Goal: Navigation & Orientation: Find specific page/section

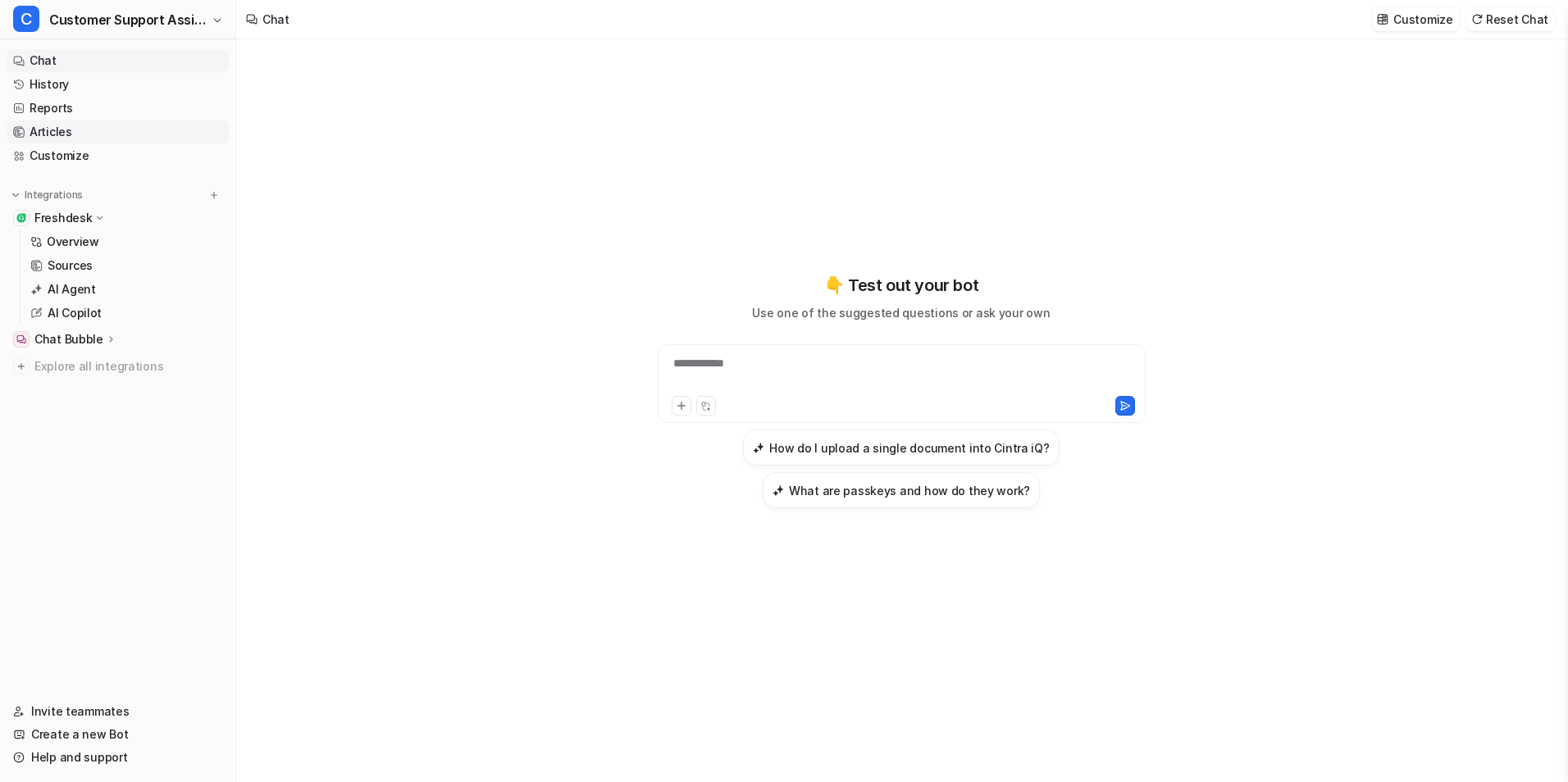
click at [71, 127] on link "Articles" at bounding box center [117, 132] width 222 height 23
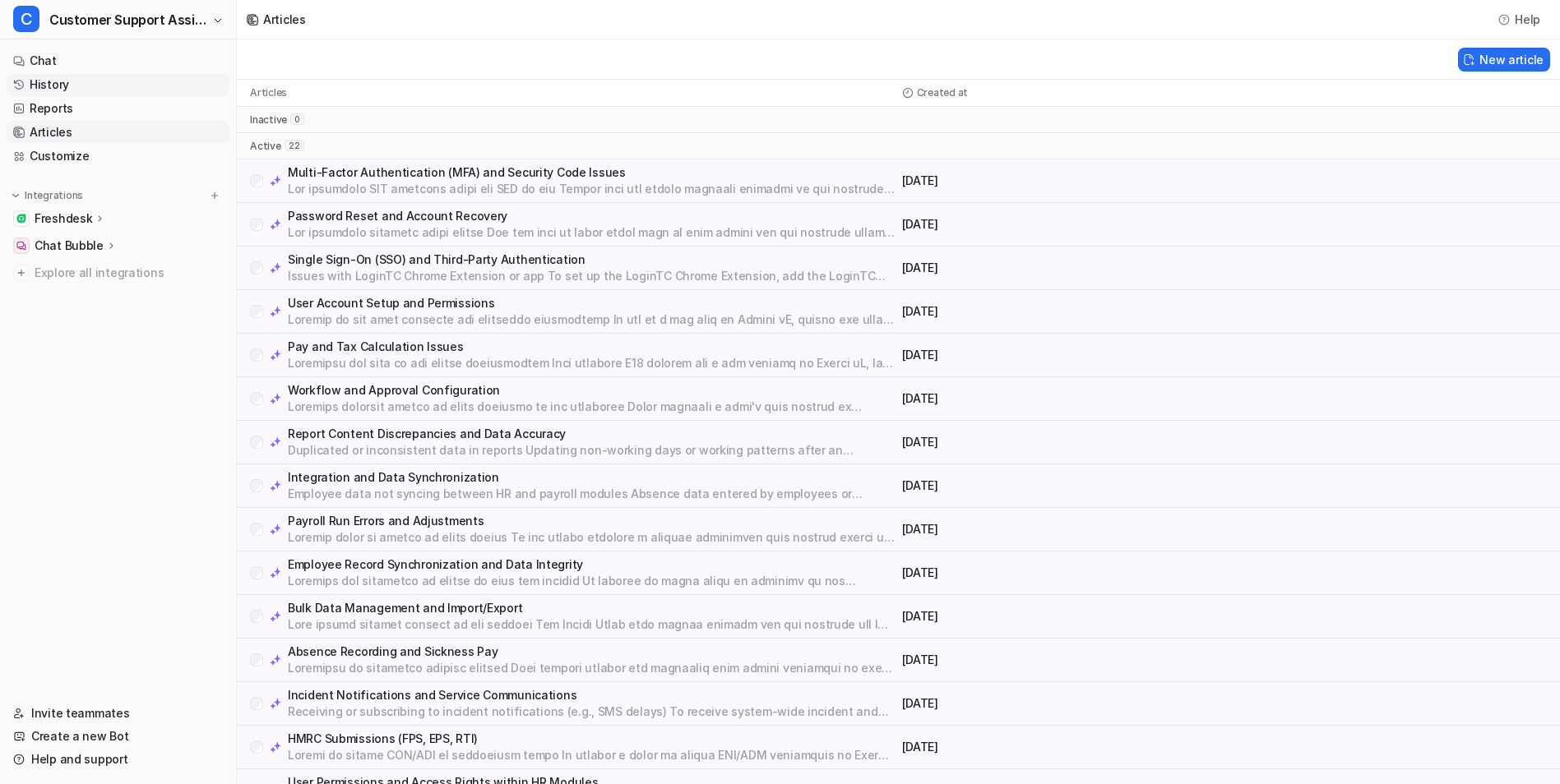
click at [76, 83] on link "History" at bounding box center [117, 84] width 223 height 23
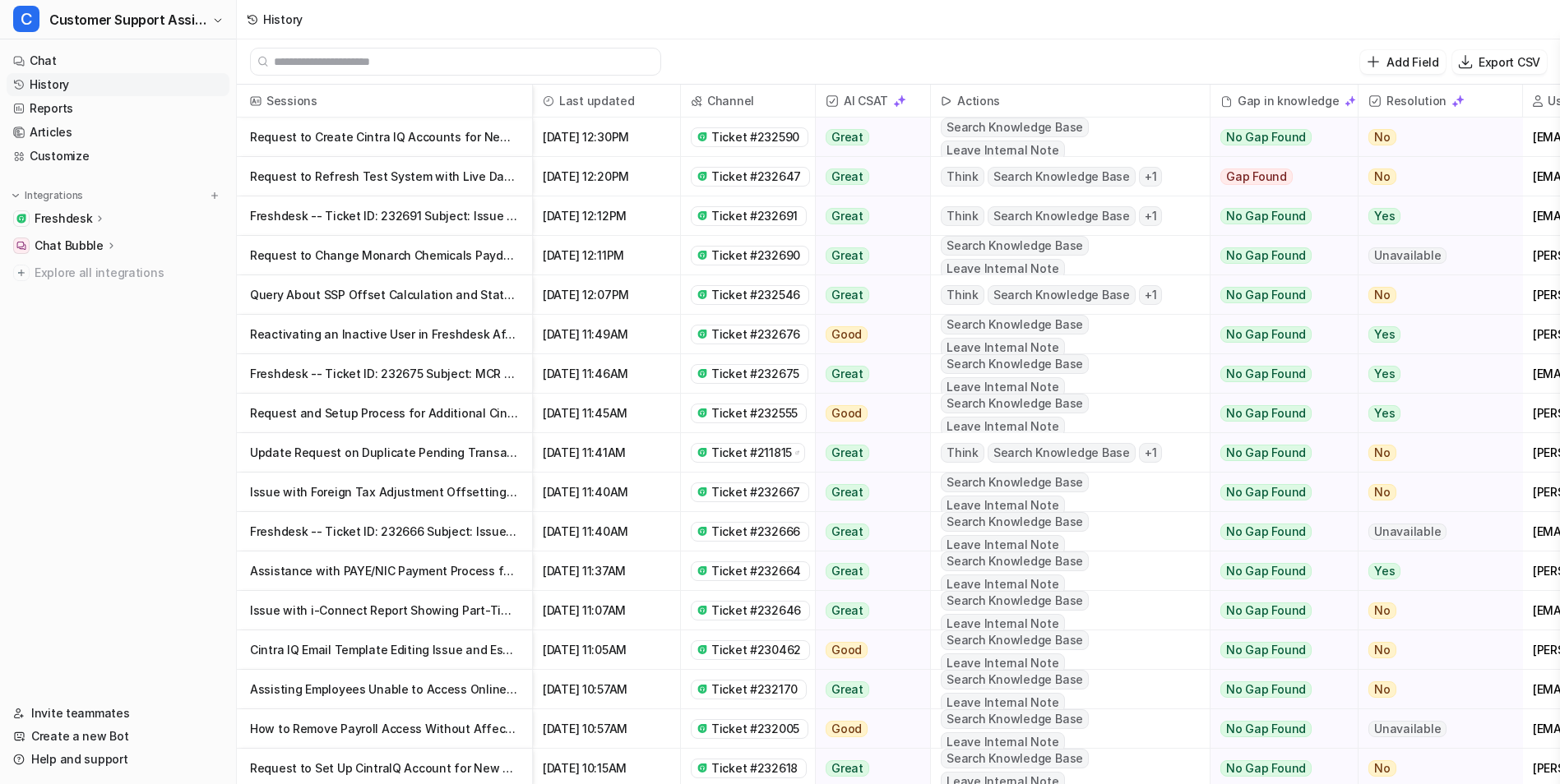
click at [367, 177] on p "Request to Refresh Test System with Live Data in October" at bounding box center [384, 177] width 269 height 40
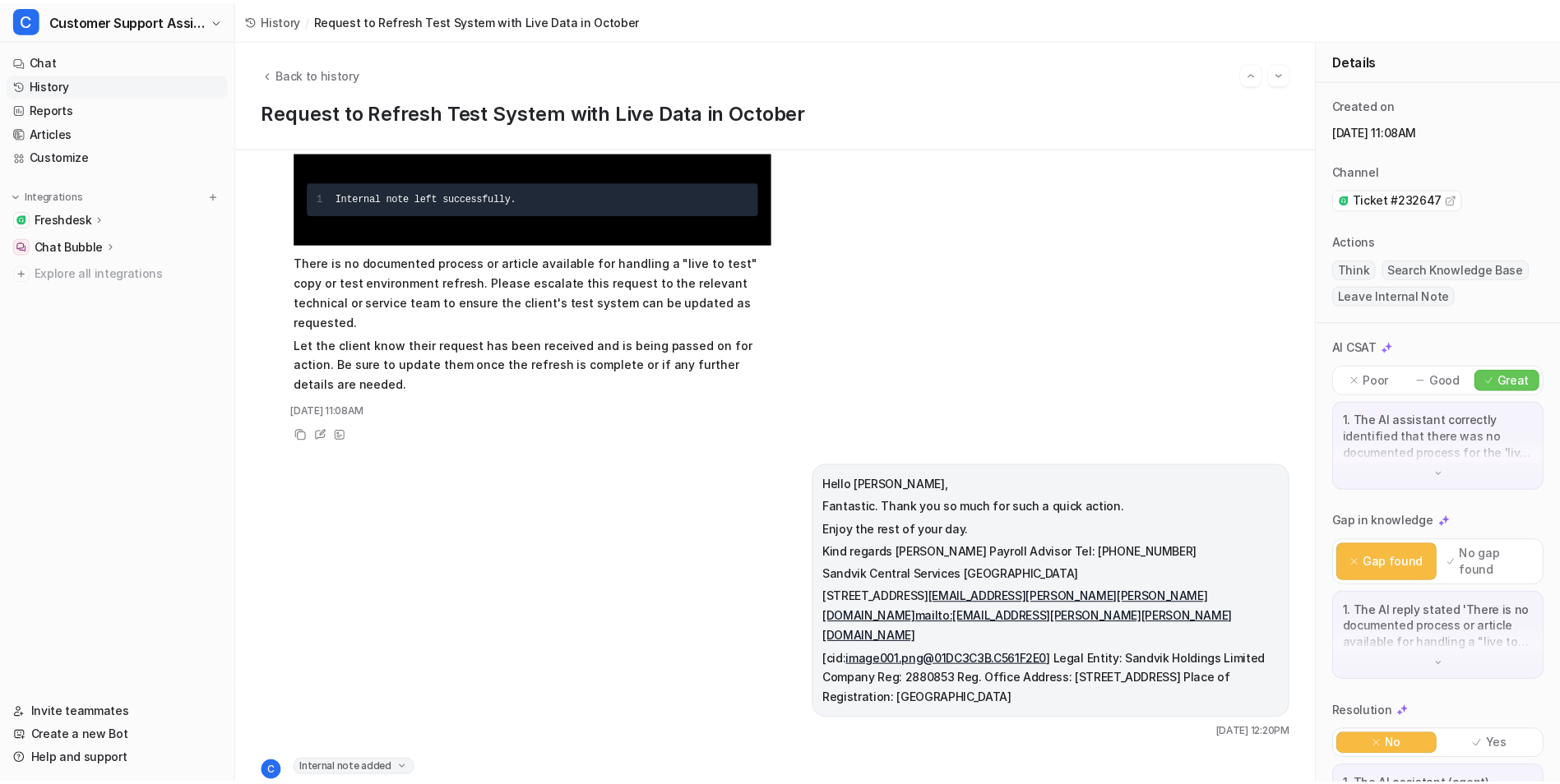
scroll to position [633, 0]
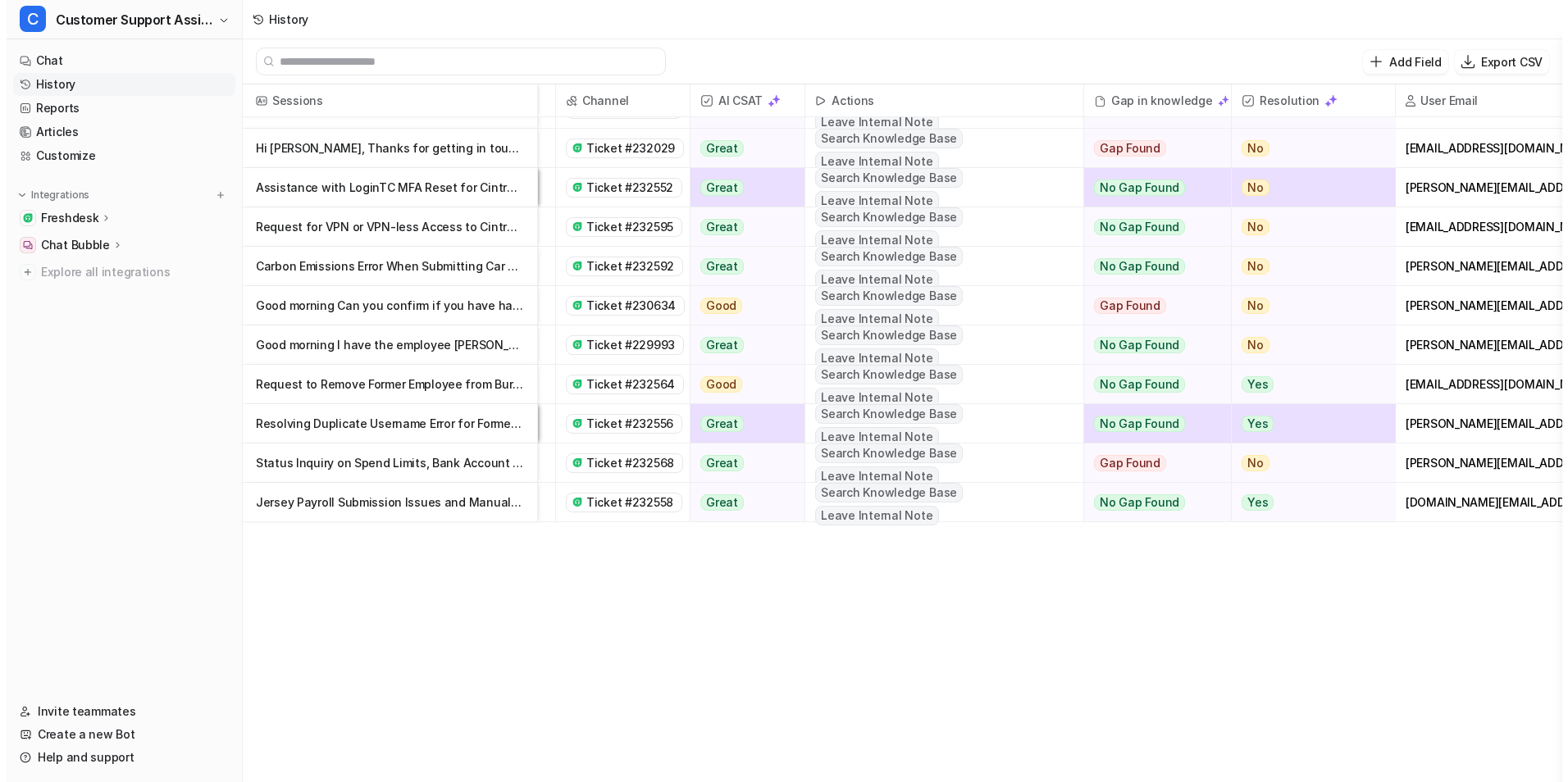
scroll to position [0, 129]
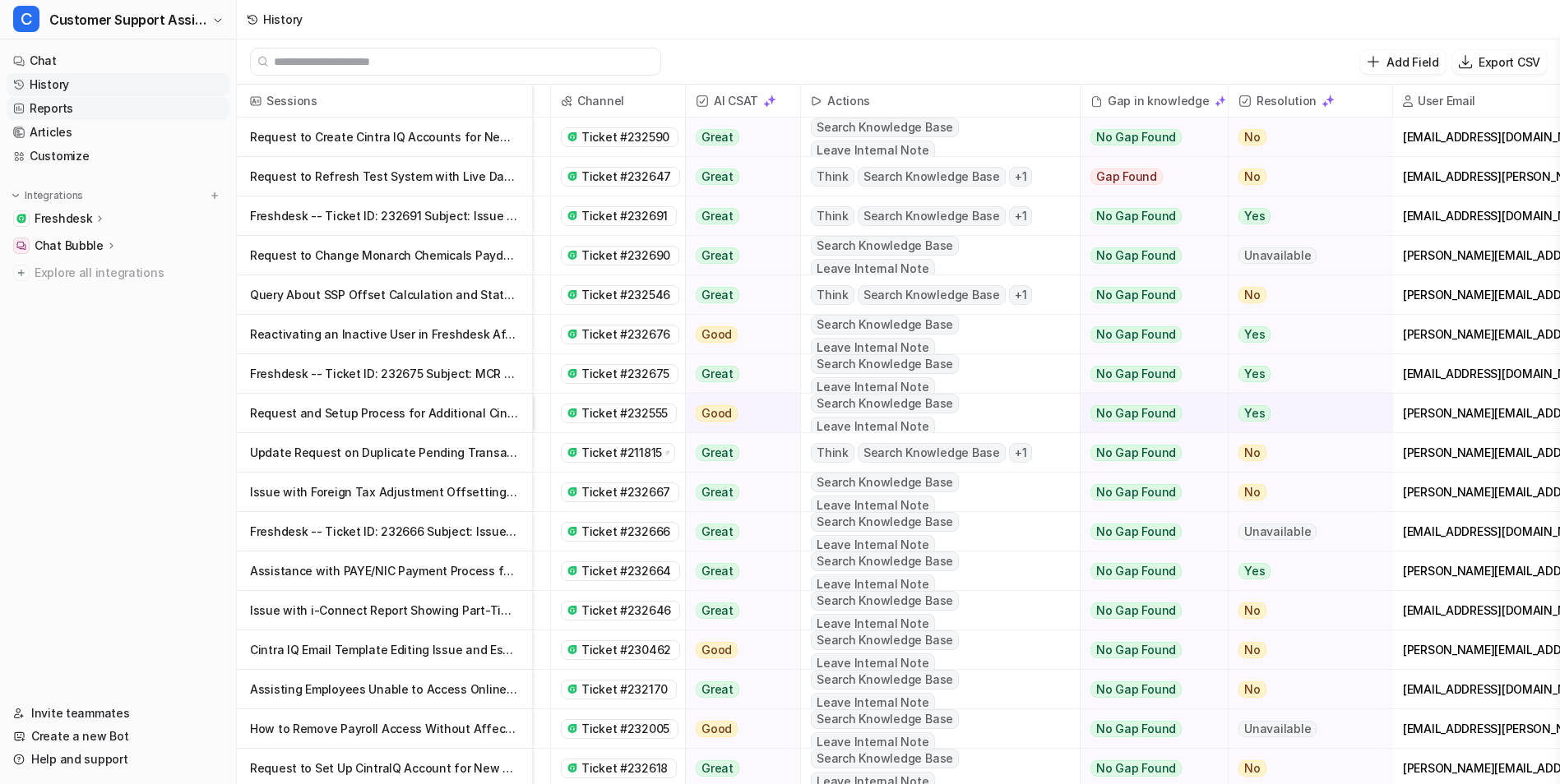
click at [69, 108] on link "Reports" at bounding box center [117, 108] width 223 height 23
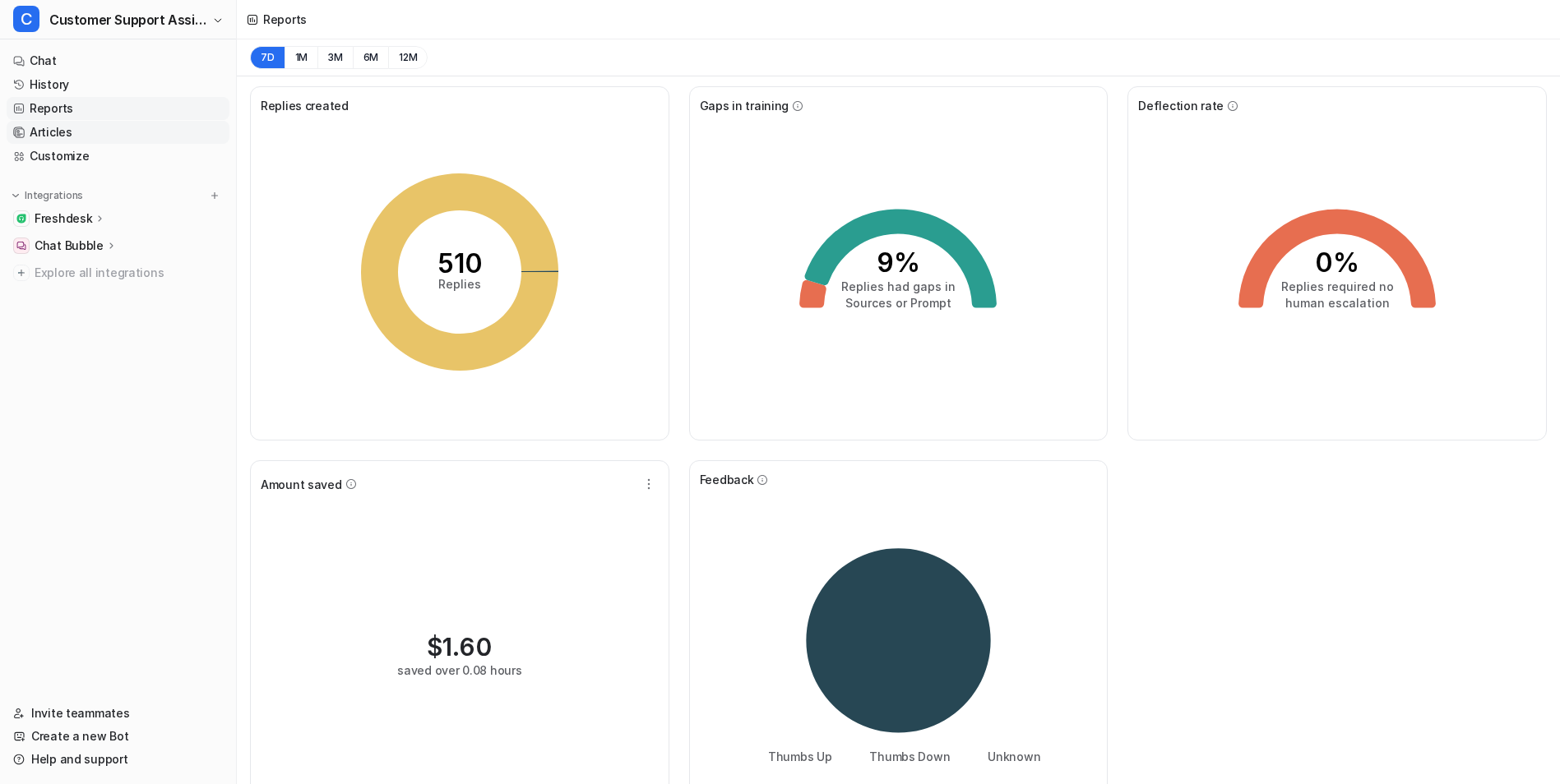
click at [69, 130] on link "Articles" at bounding box center [117, 132] width 223 height 23
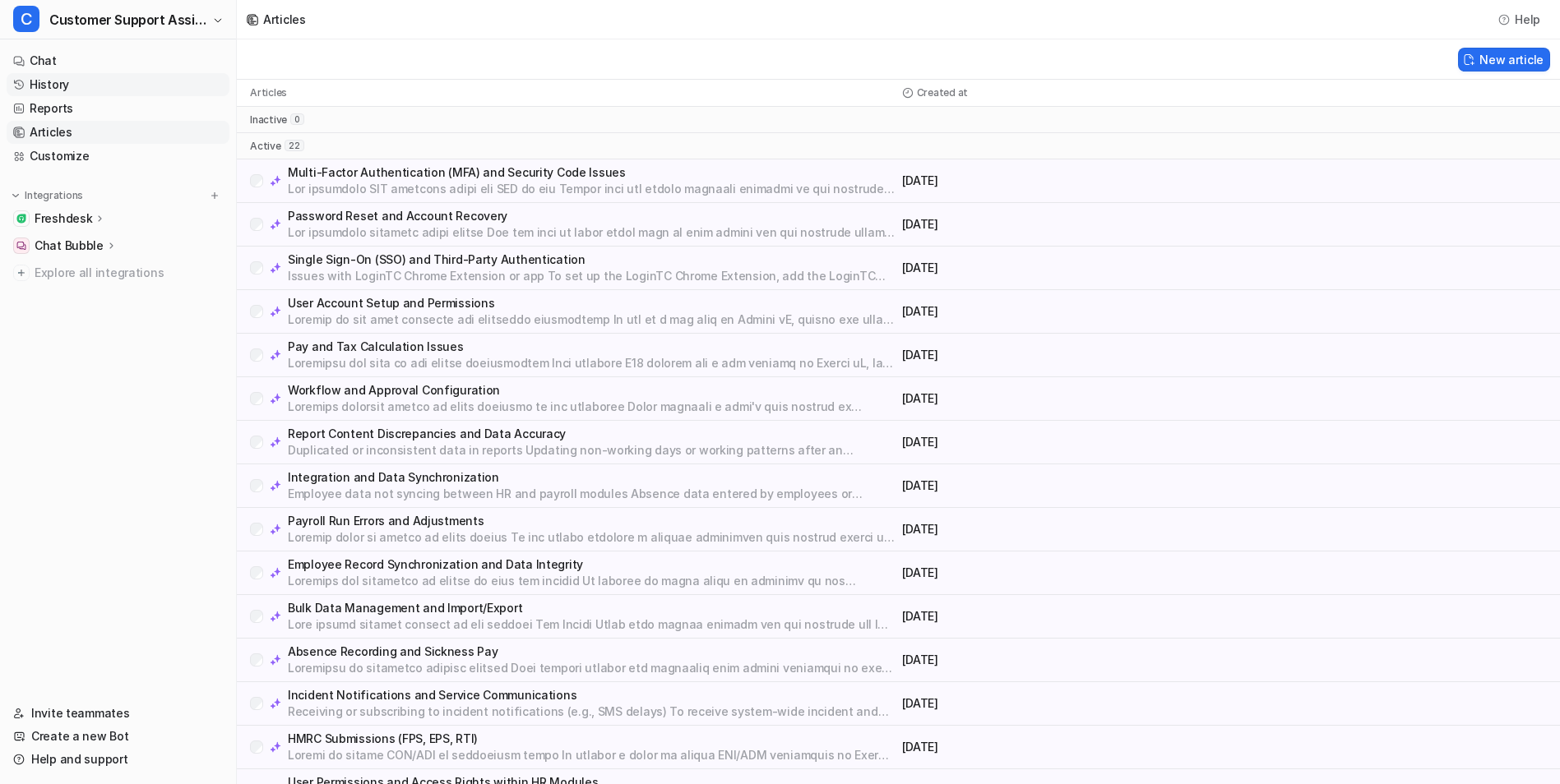
click at [60, 83] on link "History" at bounding box center [117, 84] width 223 height 23
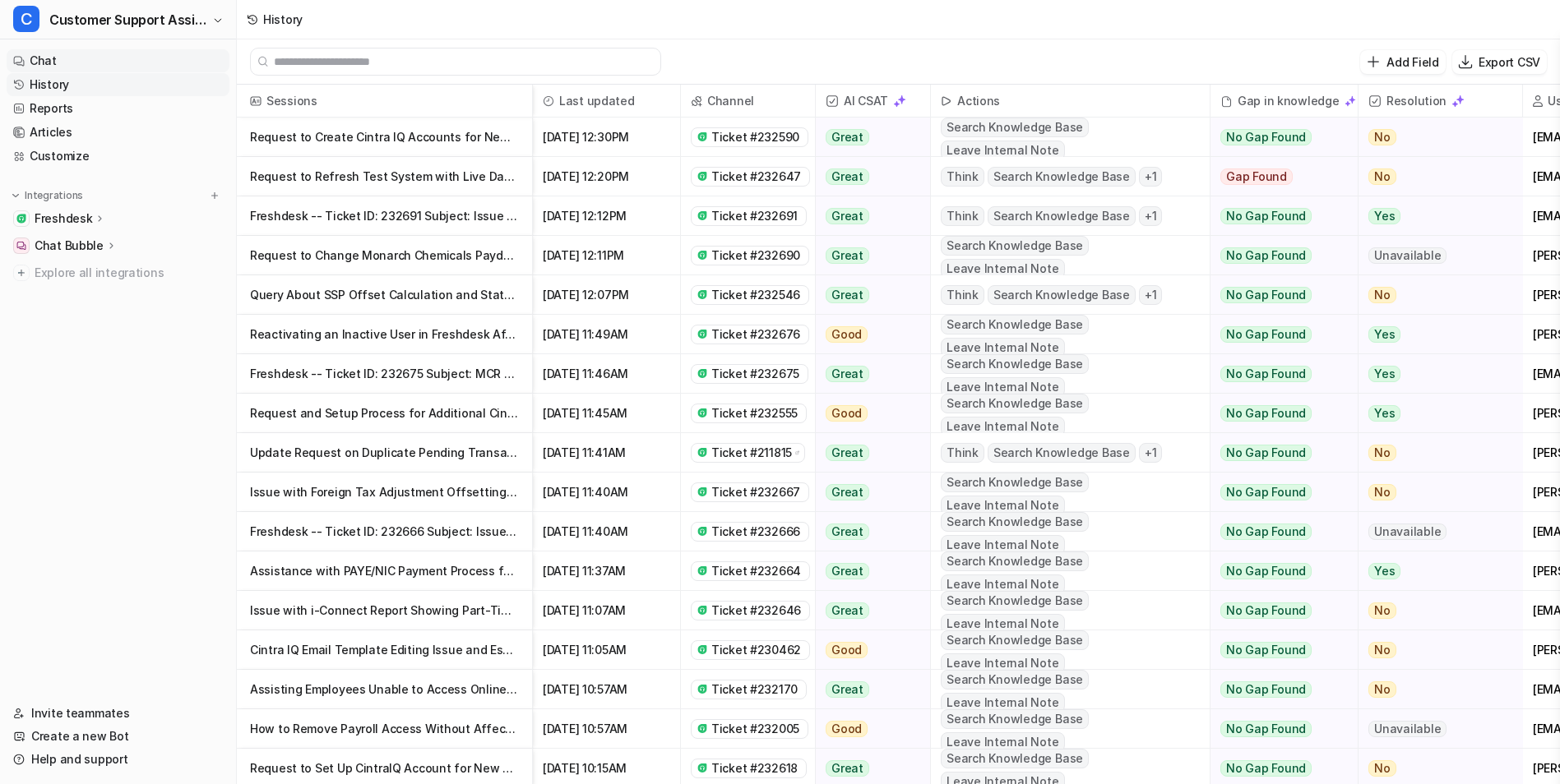
click at [57, 67] on link "Chat" at bounding box center [117, 61] width 223 height 23
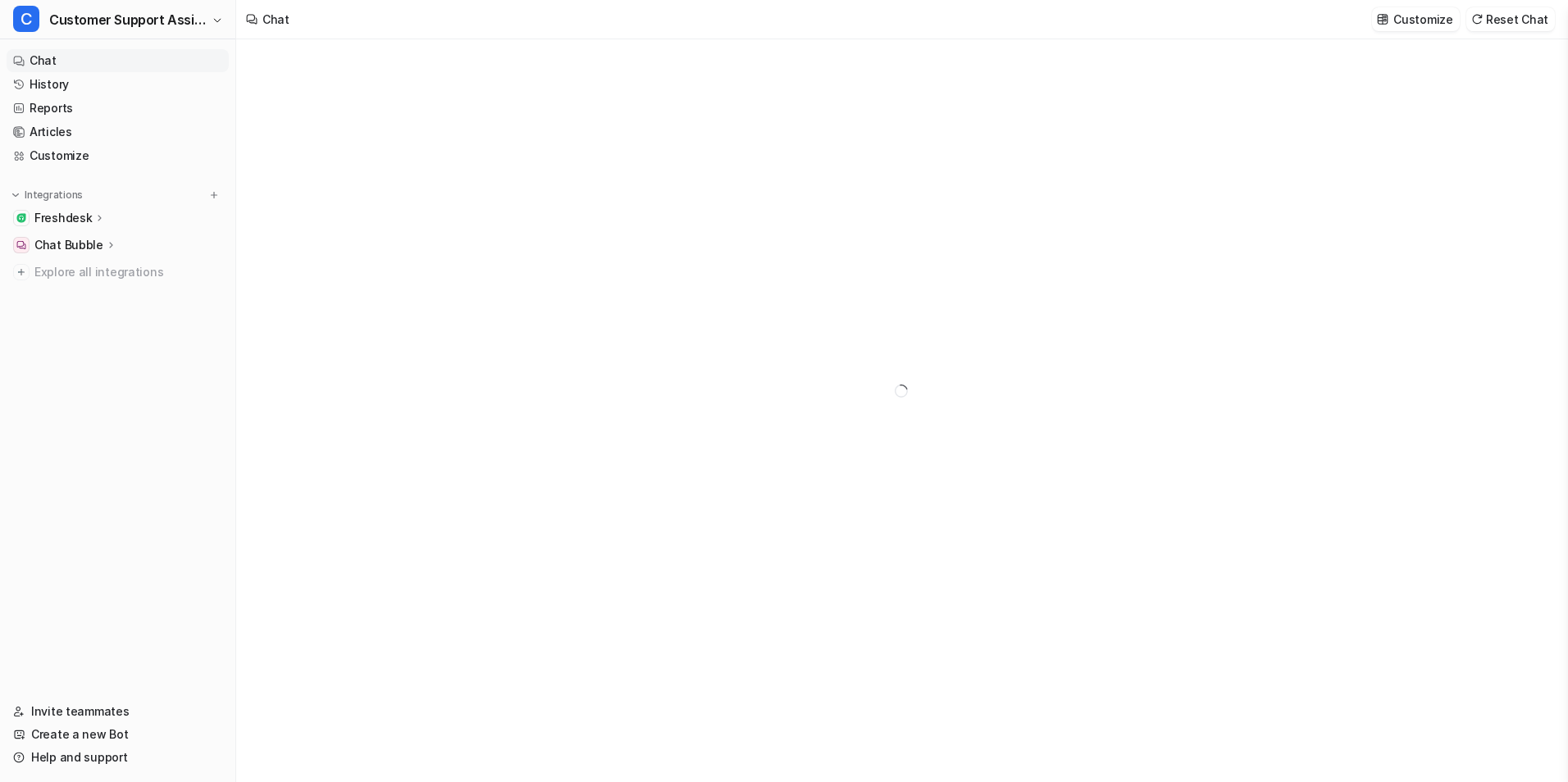
type textarea "**********"
